Goal: Entertainment & Leisure: Consume media (video, audio)

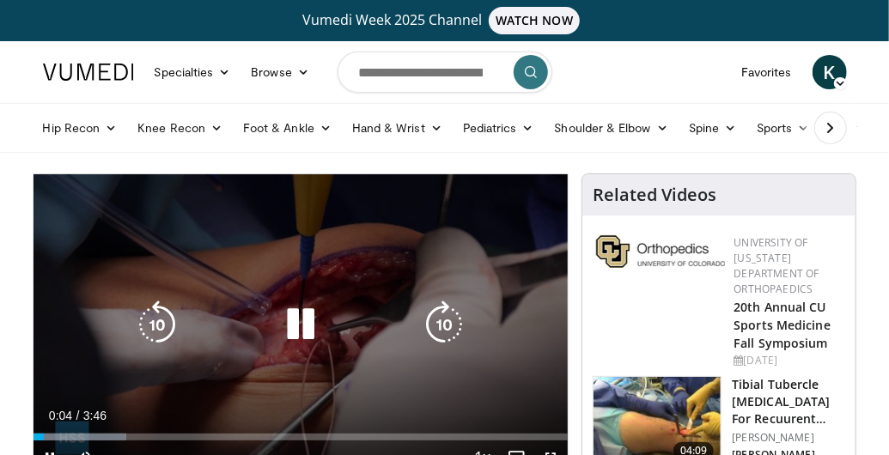
scroll to position [171, 0]
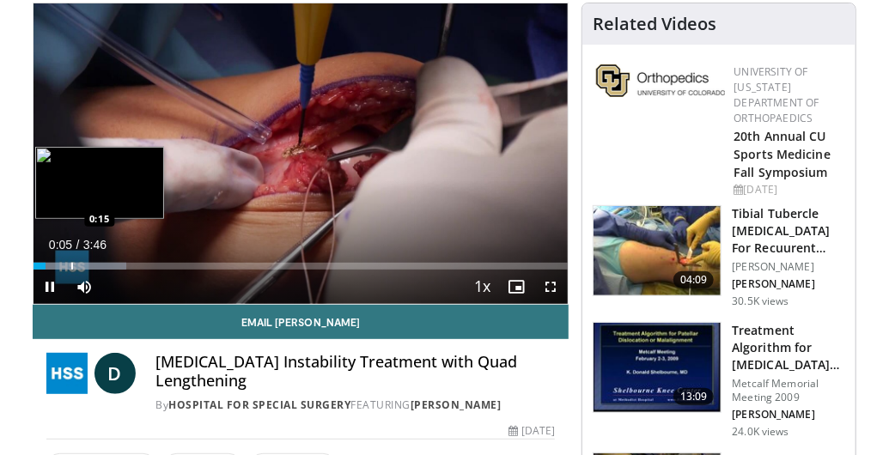
click at [71, 263] on div "Progress Bar" at bounding box center [72, 266] width 2 height 7
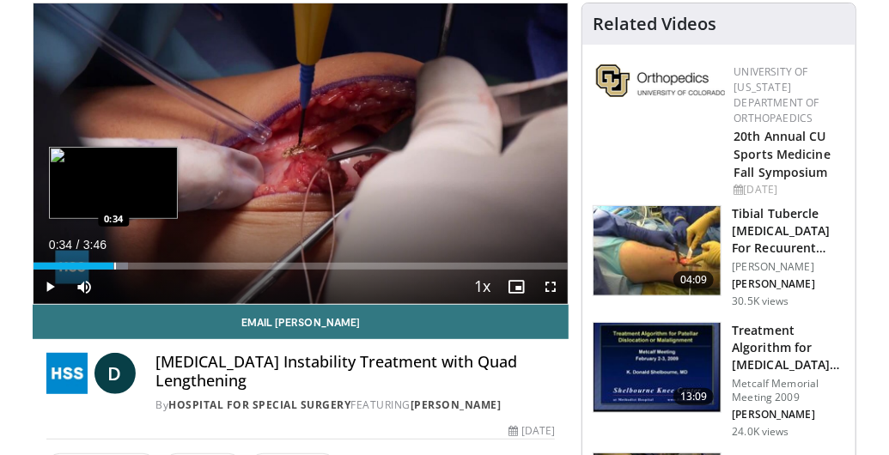
click at [113, 260] on div "Loaded : 17.67% 0:34 0:34" at bounding box center [300, 261] width 535 height 16
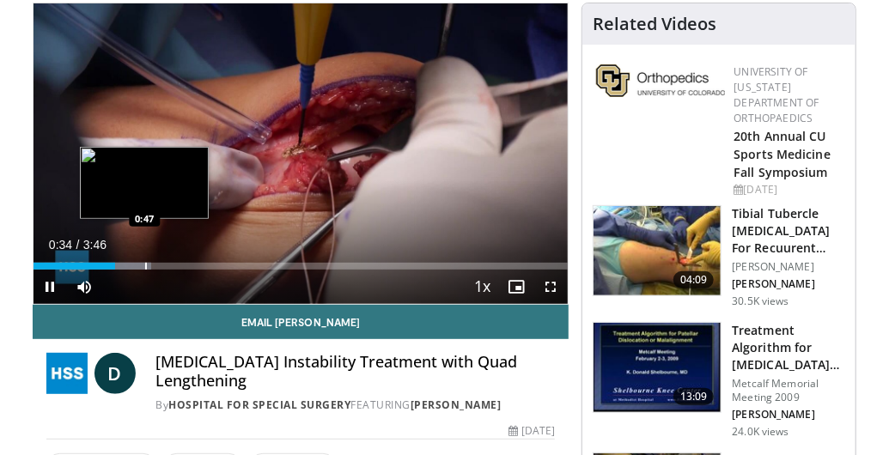
click at [144, 260] on div "Loaded : 22.08% 0:34 0:47" at bounding box center [300, 261] width 535 height 16
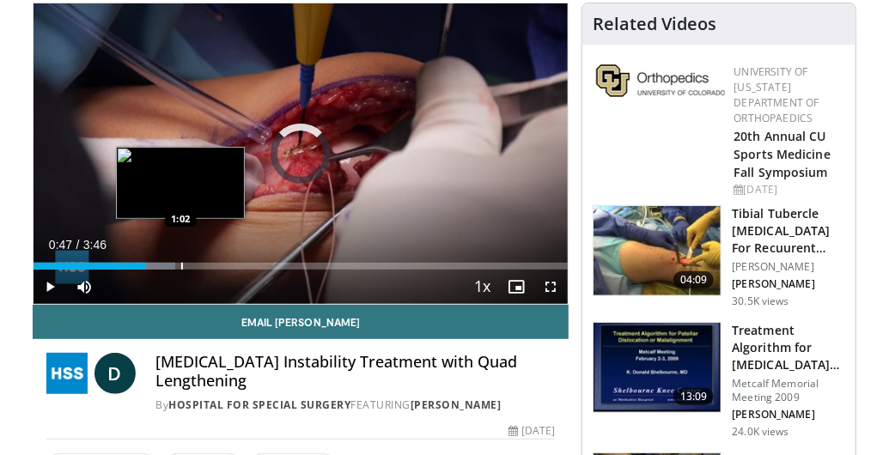
click at [181, 264] on div "Progress Bar" at bounding box center [182, 266] width 2 height 7
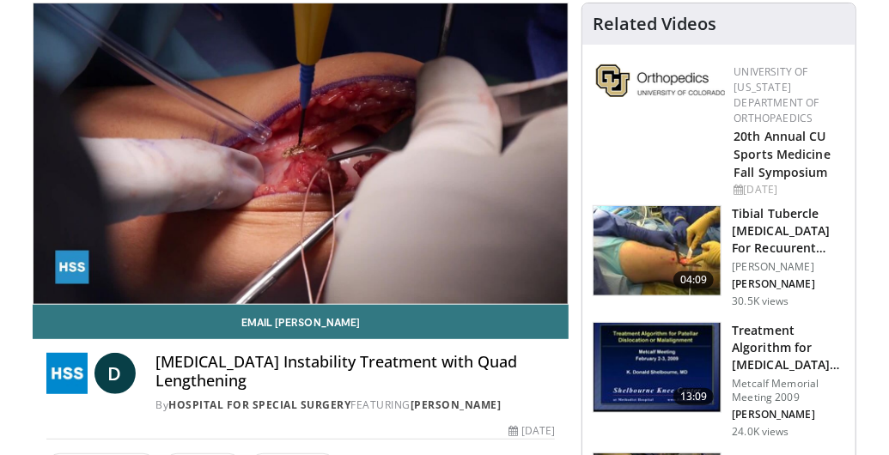
click at [238, 264] on div "10 seconds Tap to unmute" at bounding box center [300, 153] width 535 height 301
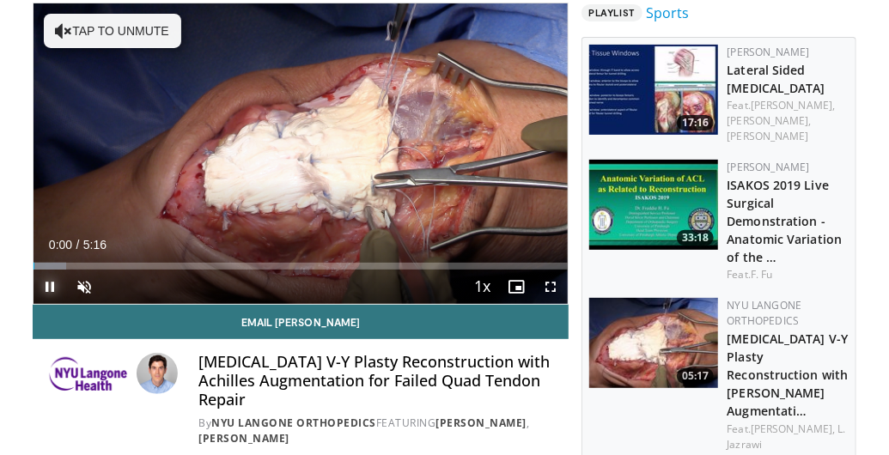
click at [49, 271] on span "Video Player" at bounding box center [50, 287] width 34 height 34
click at [53, 283] on span "Video Player" at bounding box center [50, 287] width 34 height 34
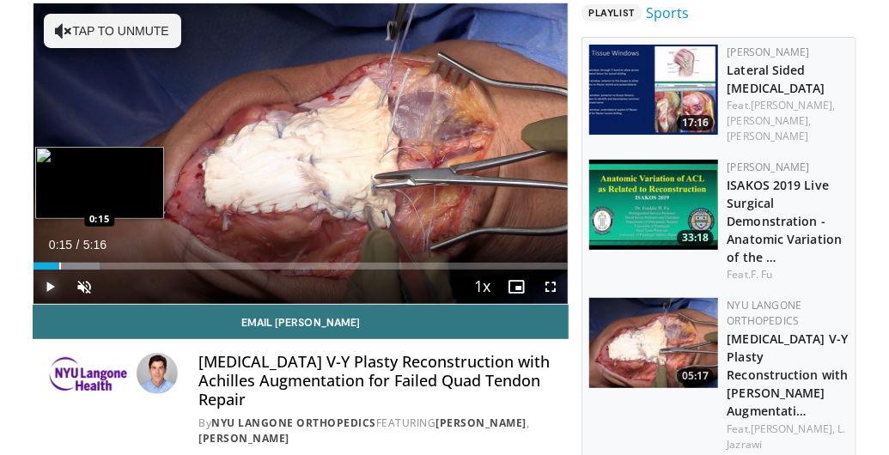
click at [59, 263] on div "Progress Bar" at bounding box center [60, 266] width 2 height 7
click at [95, 259] on div "Loaded : 12.65% 0:15 0:36" at bounding box center [300, 261] width 535 height 16
click at [124, 255] on div "Loaded : 15.81% 0:37 0:53" at bounding box center [300, 261] width 535 height 16
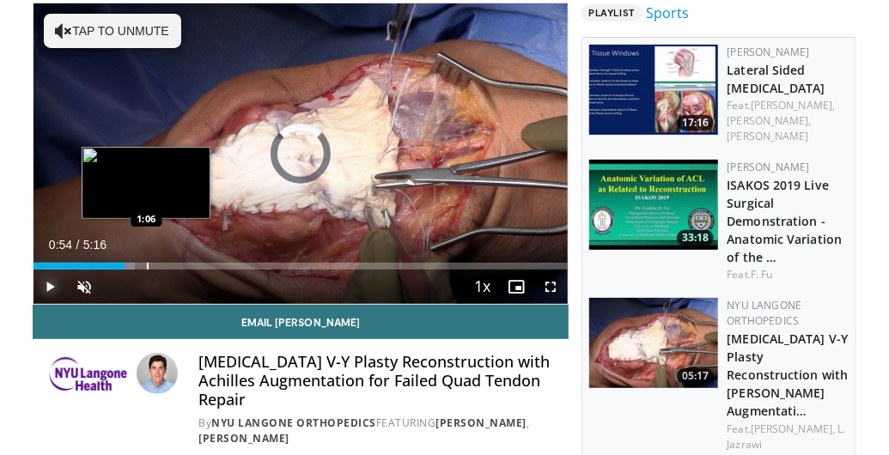
click at [147, 266] on div "Progress Bar" at bounding box center [148, 266] width 2 height 7
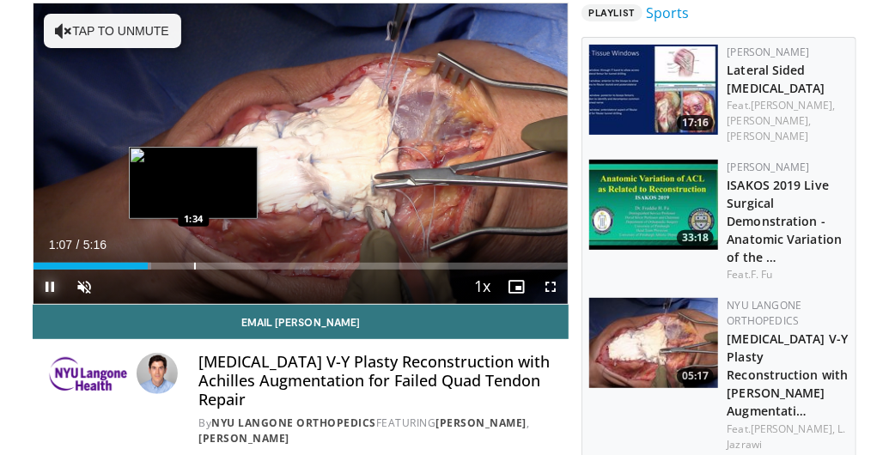
click at [194, 265] on div "Progress Bar" at bounding box center [195, 266] width 2 height 7
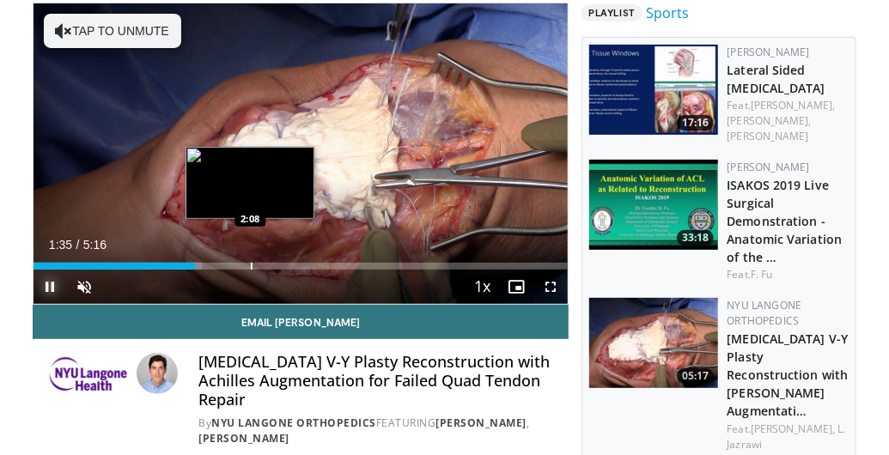
click at [251, 263] on div "Progress Bar" at bounding box center [252, 266] width 2 height 7
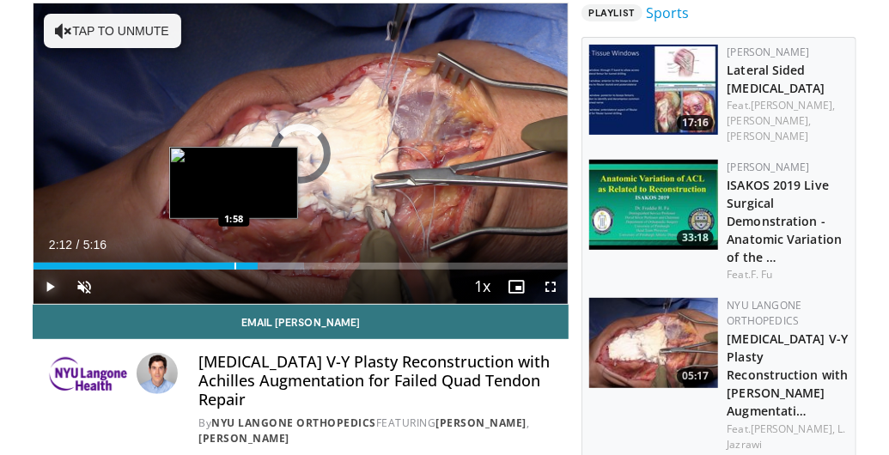
click at [234, 265] on div "Progress Bar" at bounding box center [235, 266] width 2 height 7
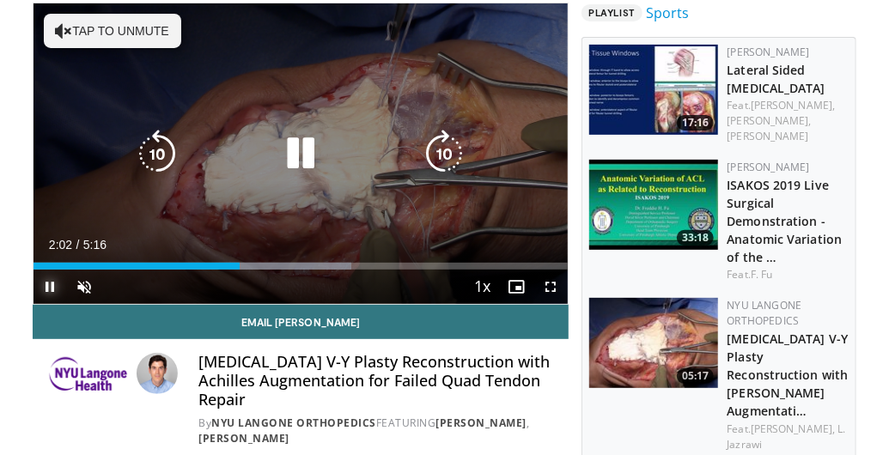
click at [46, 282] on span "Video Player" at bounding box center [50, 287] width 34 height 34
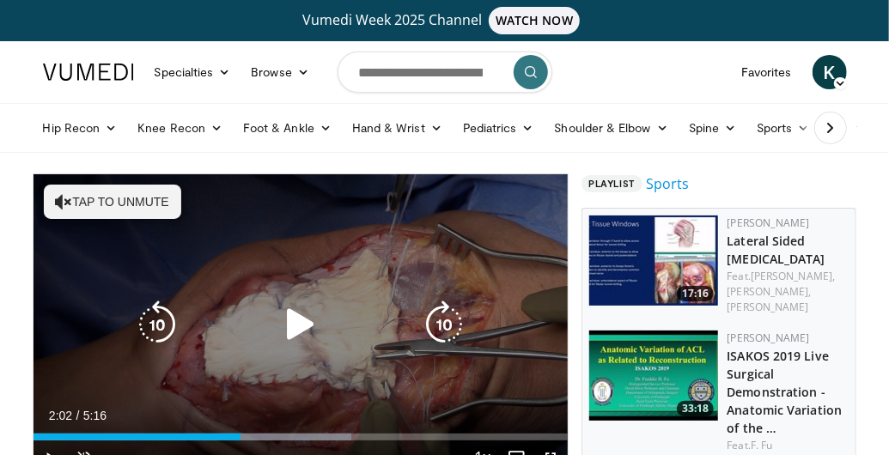
click at [299, 324] on icon "Video Player" at bounding box center [301, 325] width 48 height 48
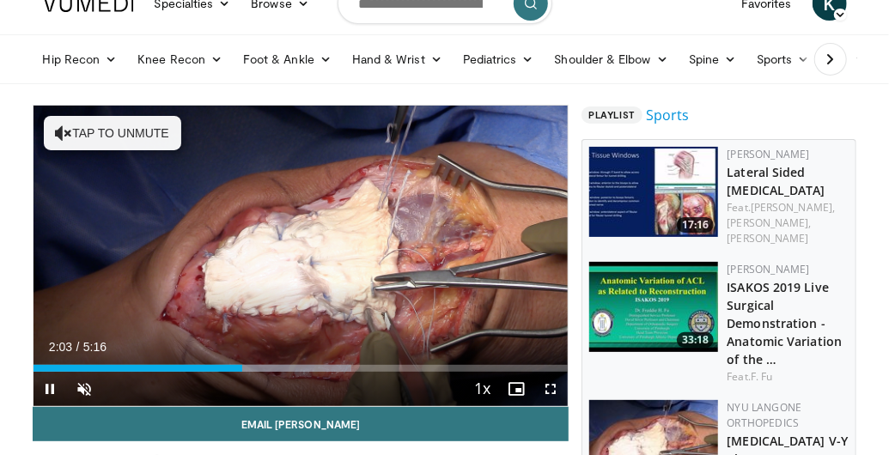
scroll to position [86, 0]
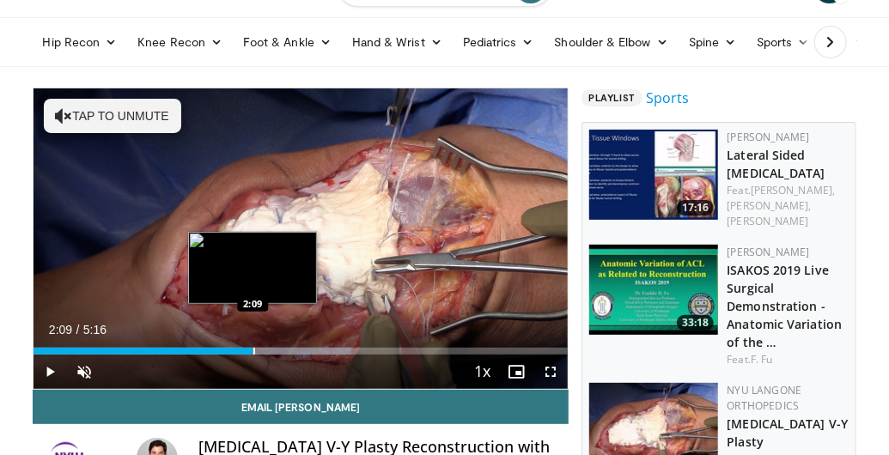
click at [253, 349] on div "Progress Bar" at bounding box center [254, 351] width 2 height 7
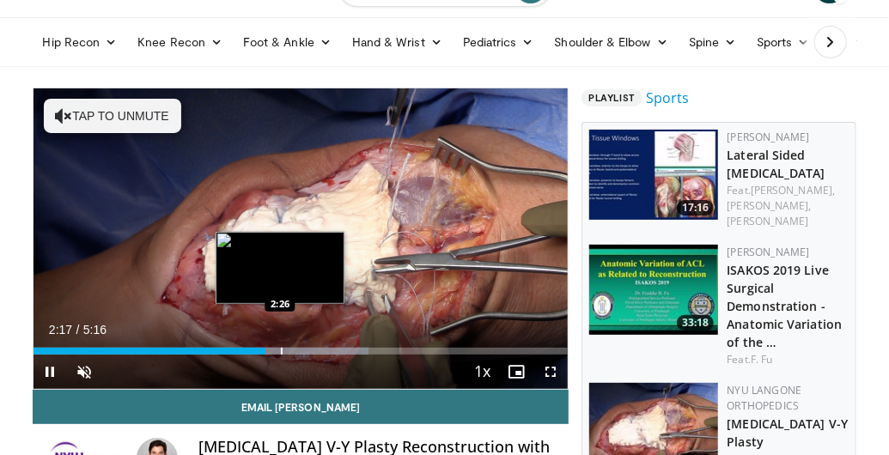
click at [281, 352] on div "Progress Bar" at bounding box center [282, 351] width 2 height 7
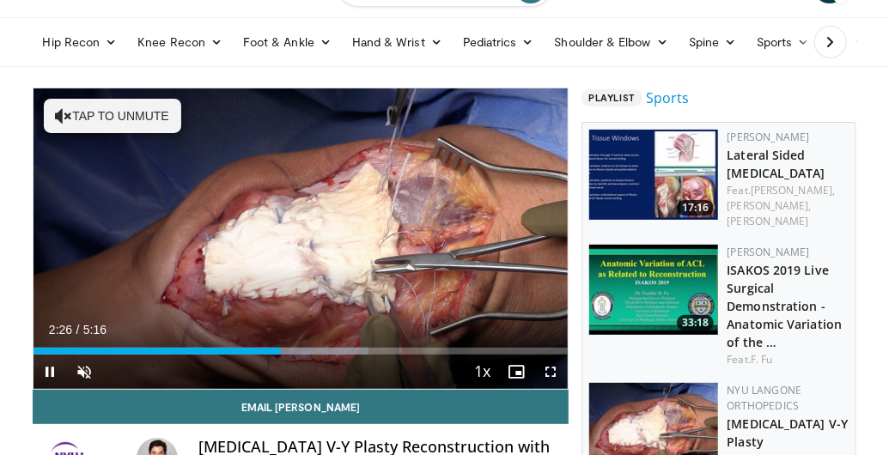
click at [289, 355] on video-js "**********" at bounding box center [300, 238] width 535 height 301
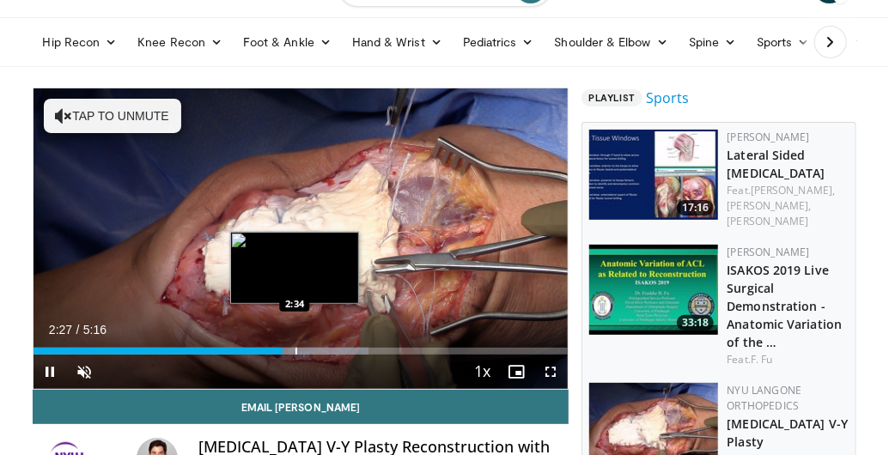
click at [295, 353] on div "Progress Bar" at bounding box center [296, 351] width 2 height 7
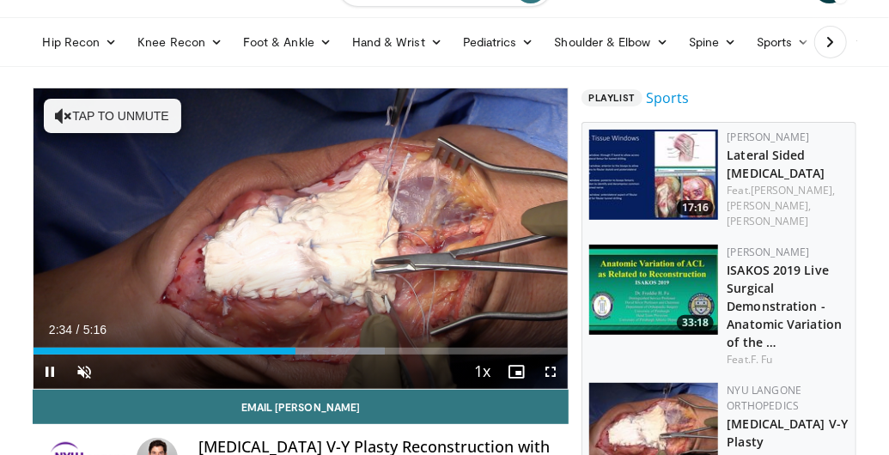
click at [314, 355] on div "Current Time 2:34 / Duration 5:16 Pause Skip Backward Skip Forward Unmute 0% Lo…" at bounding box center [300, 372] width 535 height 34
click at [325, 355] on div "Current Time 2:46 / Duration 5:16 Pause Skip Backward Skip Forward Unmute 0% Lo…" at bounding box center [300, 372] width 535 height 34
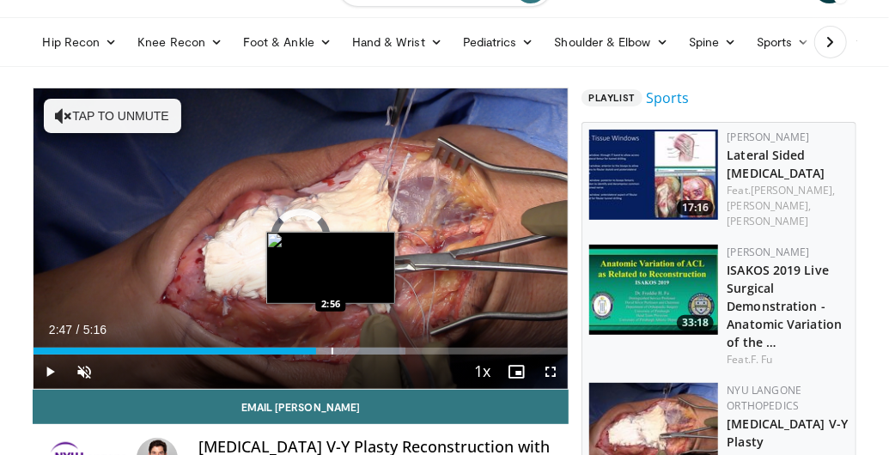
click at [332, 352] on div "Progress Bar" at bounding box center [333, 351] width 2 height 7
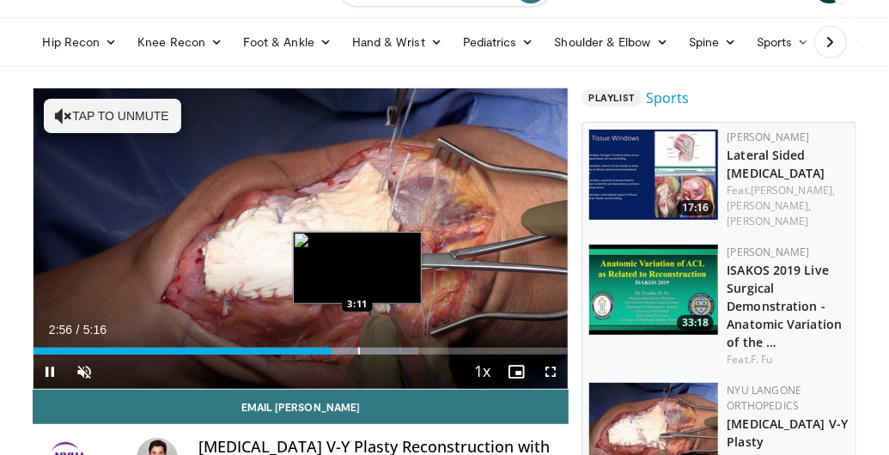
click at [357, 352] on div "Loaded : 72.04% 2:56 3:11" at bounding box center [300, 351] width 535 height 7
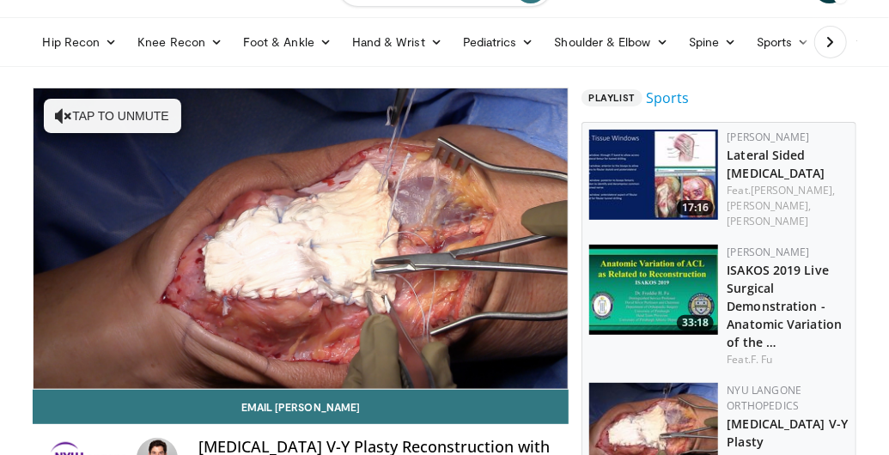
click at [679, 289] on img at bounding box center [653, 290] width 129 height 90
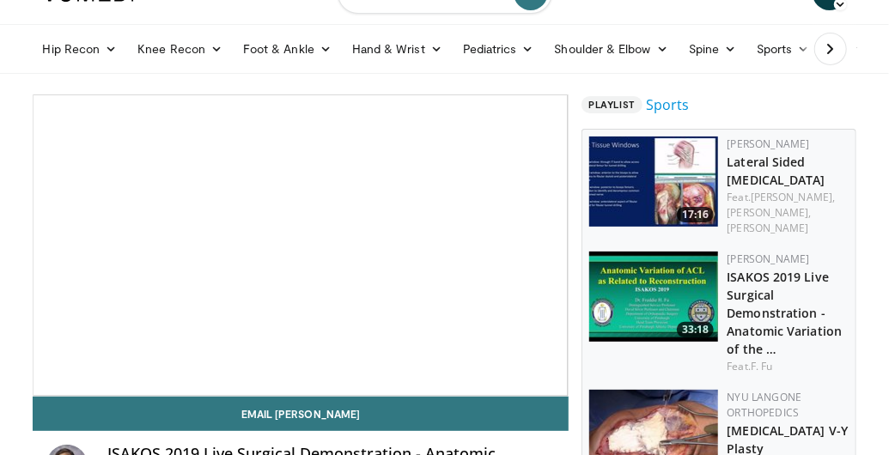
scroll to position [86, 0]
